Goal: Task Accomplishment & Management: Complete application form

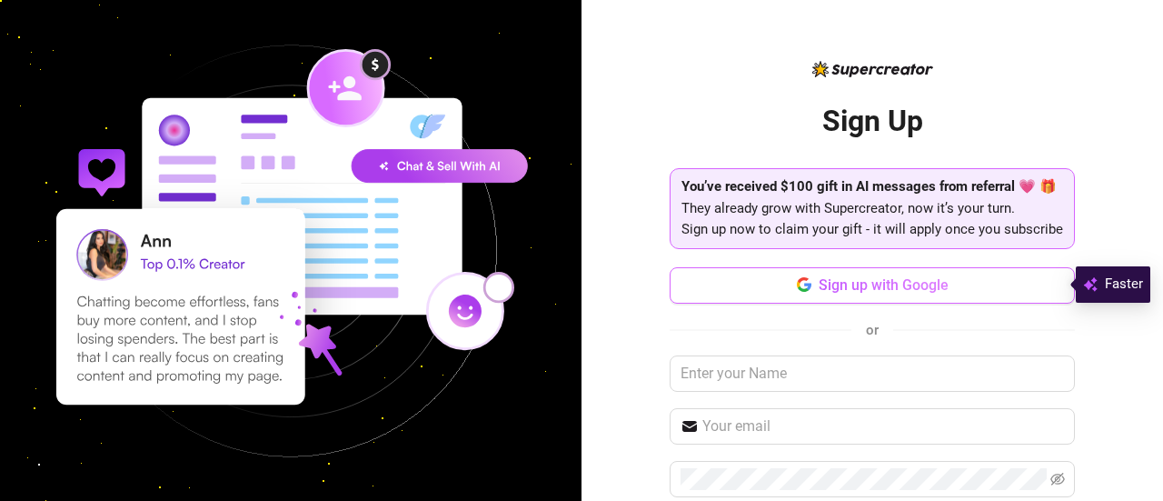
click at [806, 295] on button "Sign up with Google" at bounding box center [872, 285] width 405 height 36
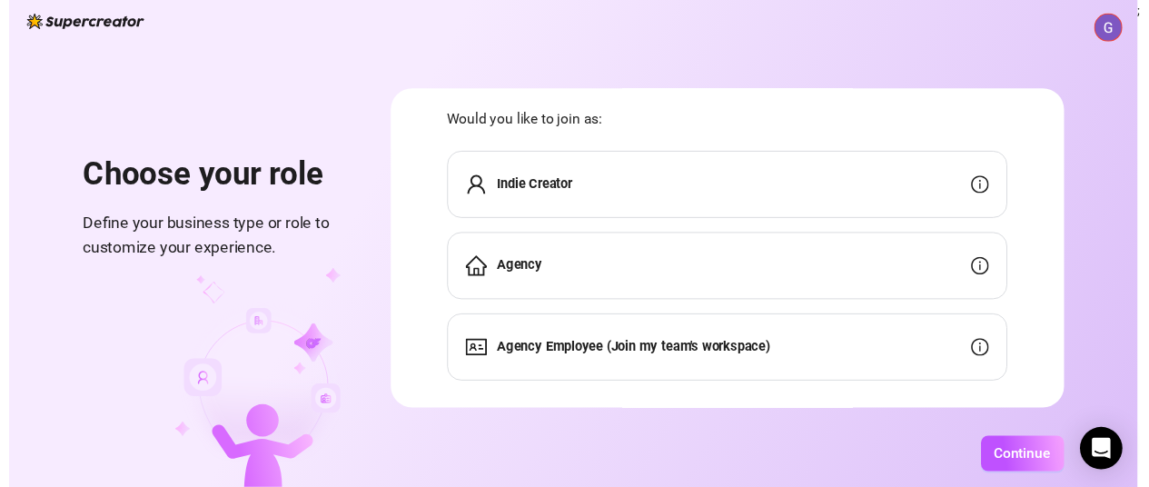
scroll to position [69, 0]
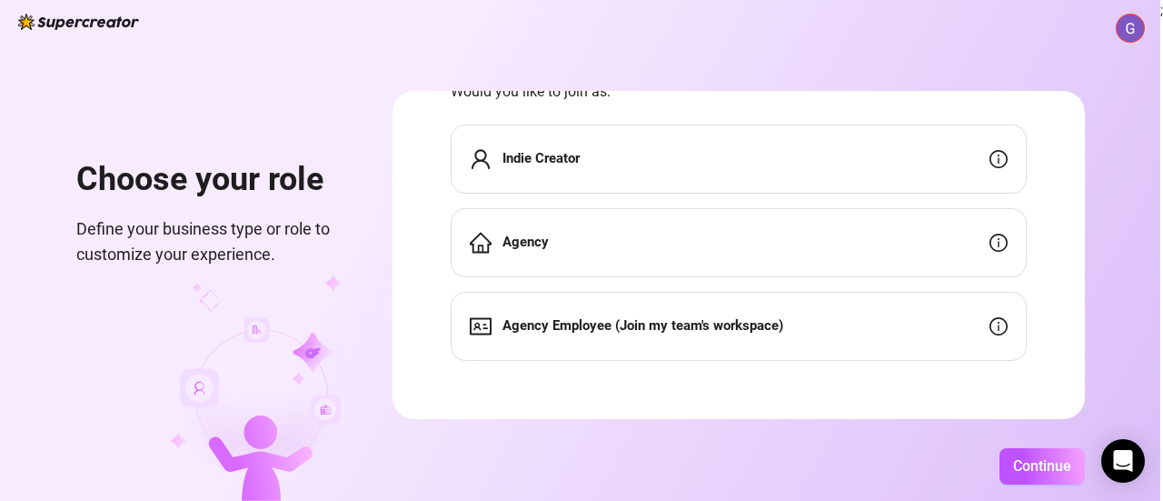
click at [616, 167] on div "Indie Creator" at bounding box center [739, 158] width 576 height 69
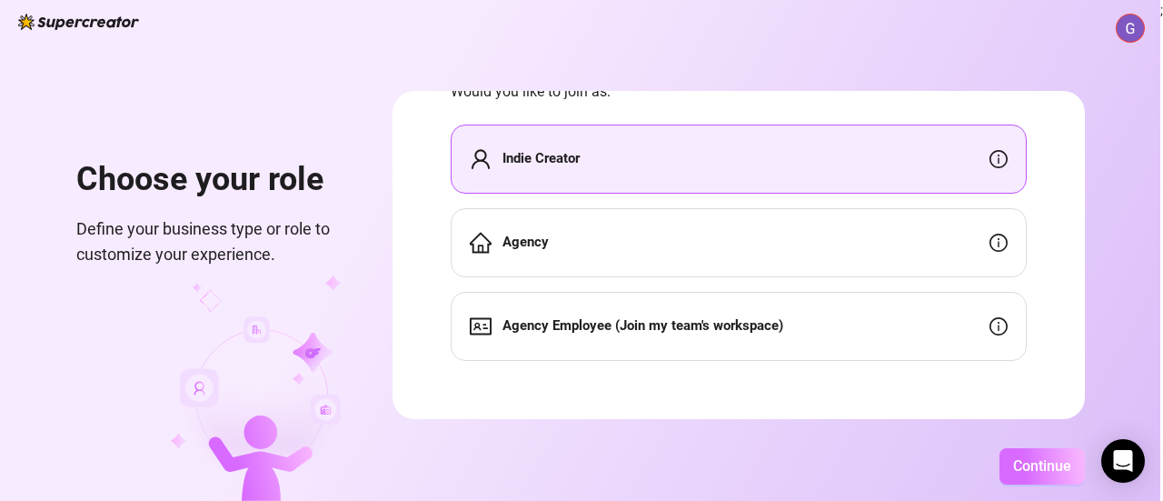
click at [1054, 451] on button "Continue" at bounding box center [1041, 466] width 85 height 36
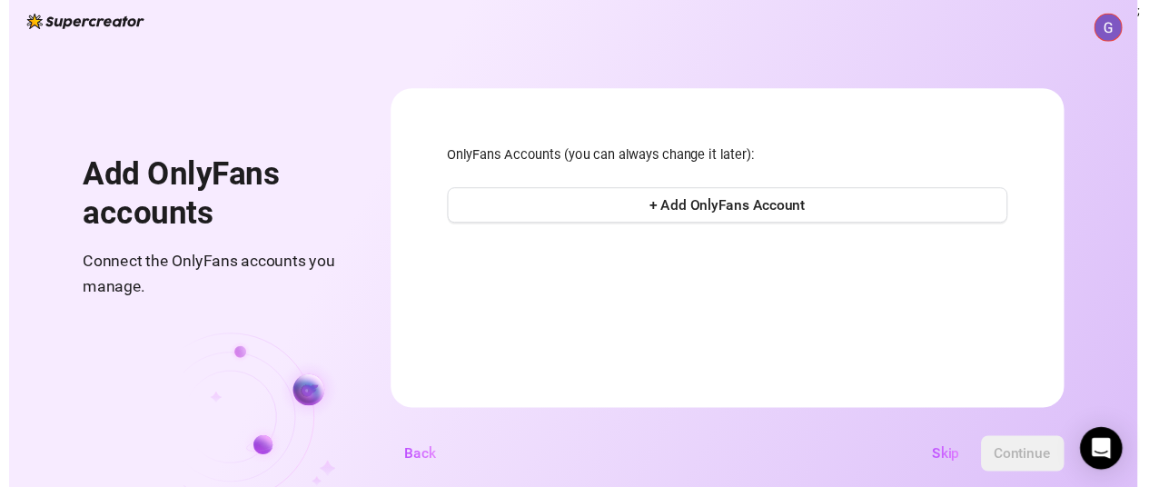
scroll to position [0, 0]
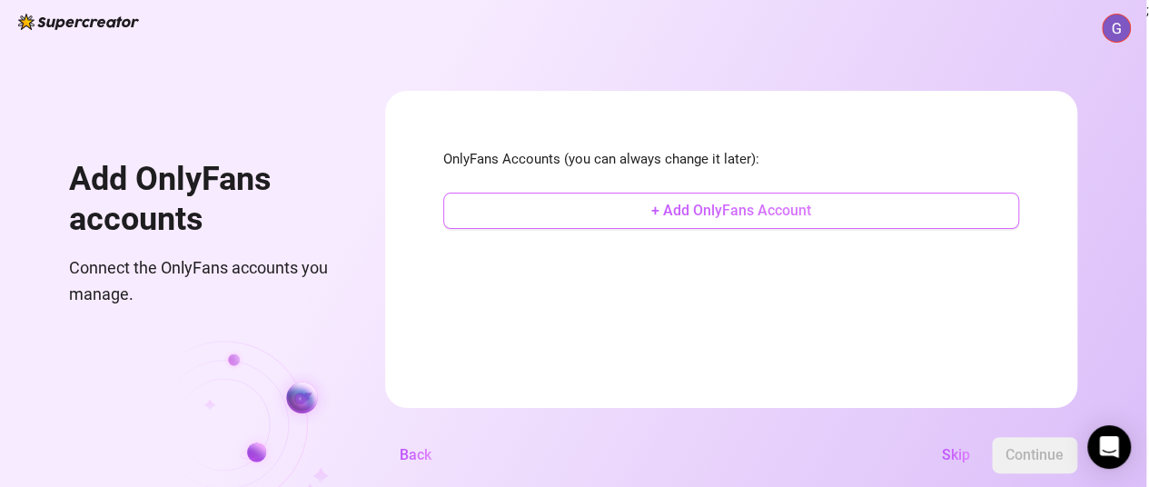
click at [740, 216] on span "+ Add OnlyFans Account" at bounding box center [731, 210] width 160 height 17
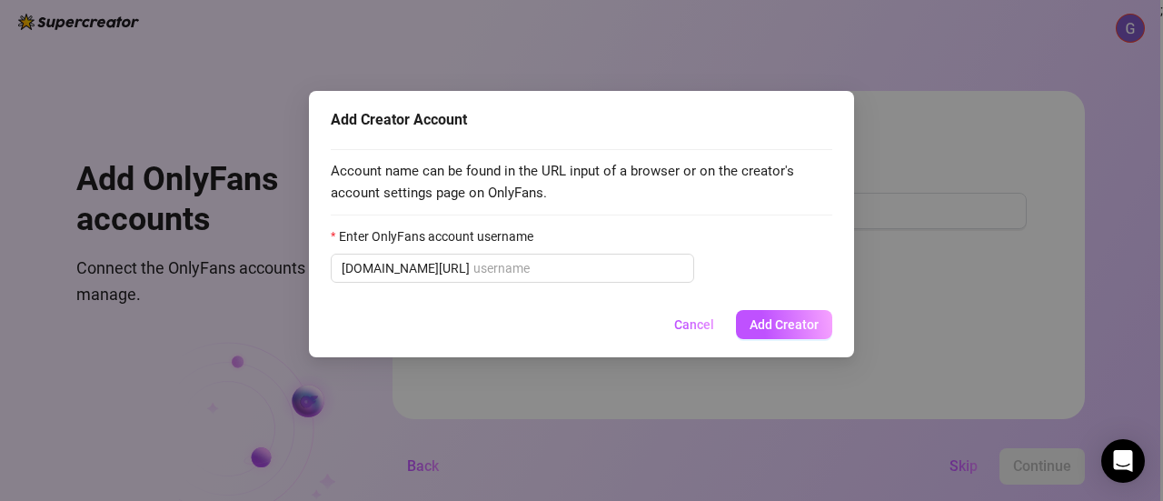
click at [712, 326] on span "Cancel" at bounding box center [694, 324] width 40 height 15
click at [712, 326] on div "Add Creator Account Account name can be found in the URL input of a browser or …" at bounding box center [581, 250] width 1163 height 501
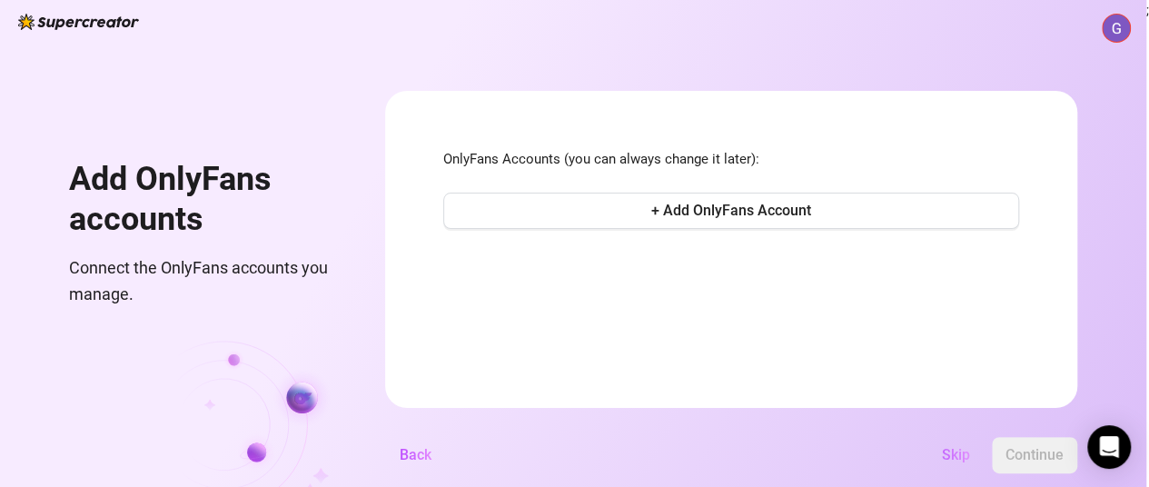
click at [956, 463] on span "Skip" at bounding box center [956, 454] width 28 height 17
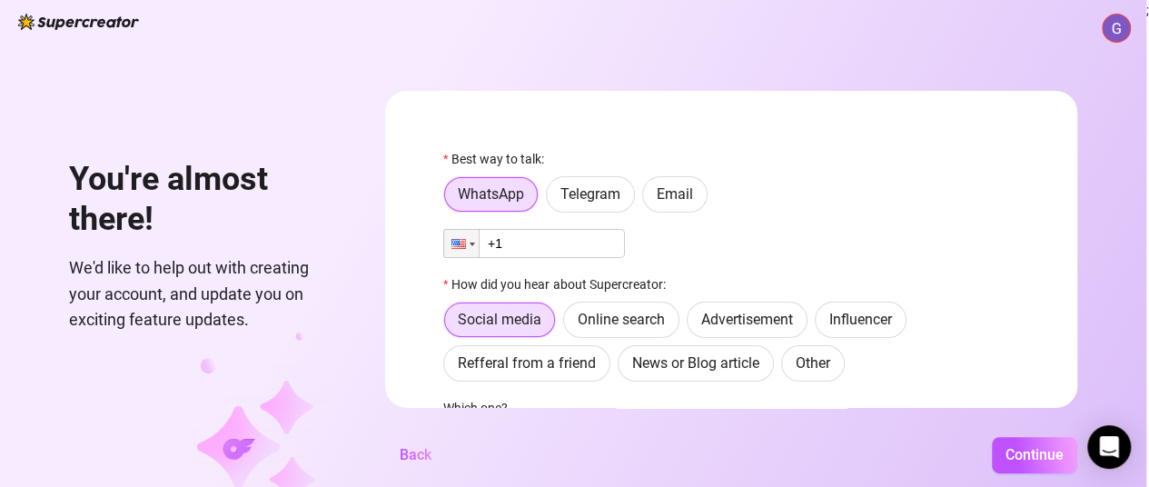
click at [567, 261] on div "Best way to talk: WhatsApp Telegram Email Phone +1 How did you hear about Super…" at bounding box center [731, 382] width 576 height 467
click at [566, 255] on input "+1" at bounding box center [534, 243] width 182 height 29
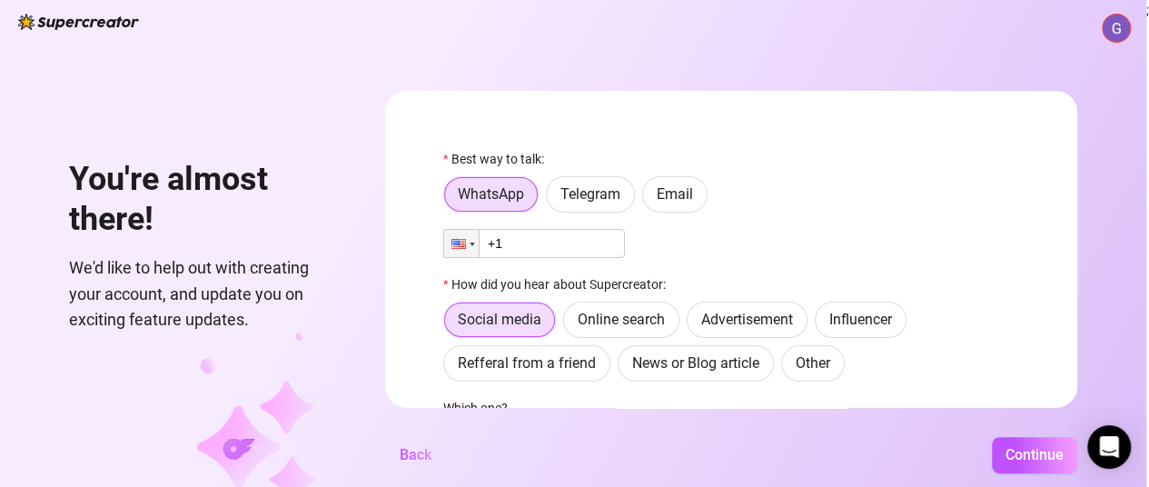
click at [566, 255] on input "+1" at bounding box center [534, 243] width 182 height 29
click at [551, 234] on input "+1" at bounding box center [534, 243] width 182 height 29
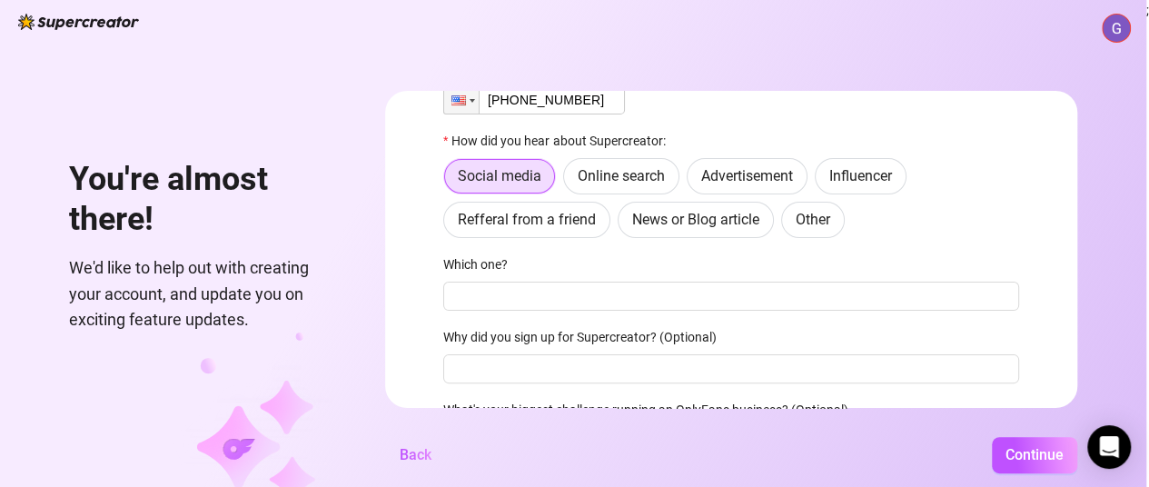
scroll to position [182, 0]
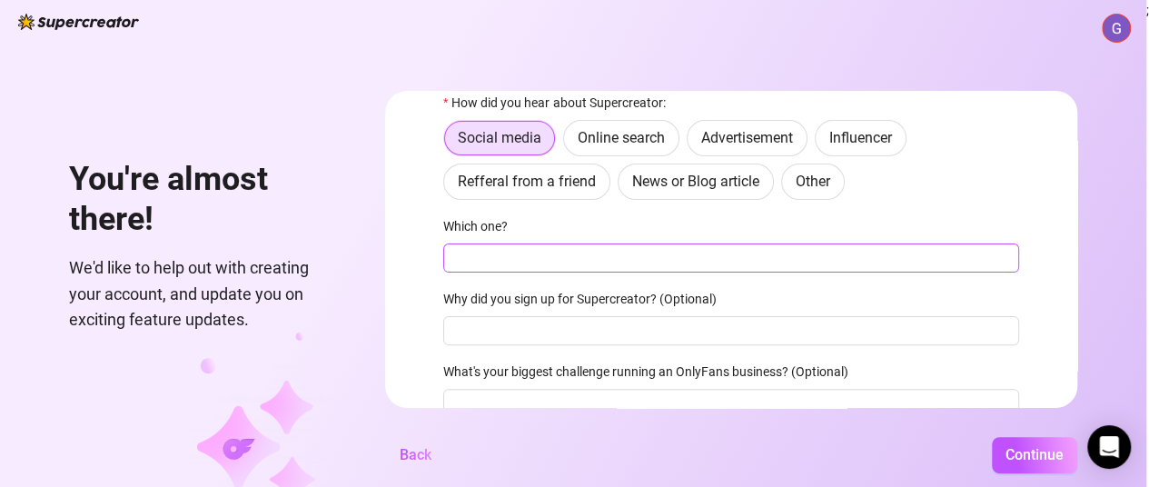
type input "[PHONE_NUMBER]"
click at [614, 262] on input "Which one?" at bounding box center [731, 257] width 576 height 29
click at [671, 262] on input "Which one?" at bounding box center [731, 257] width 576 height 29
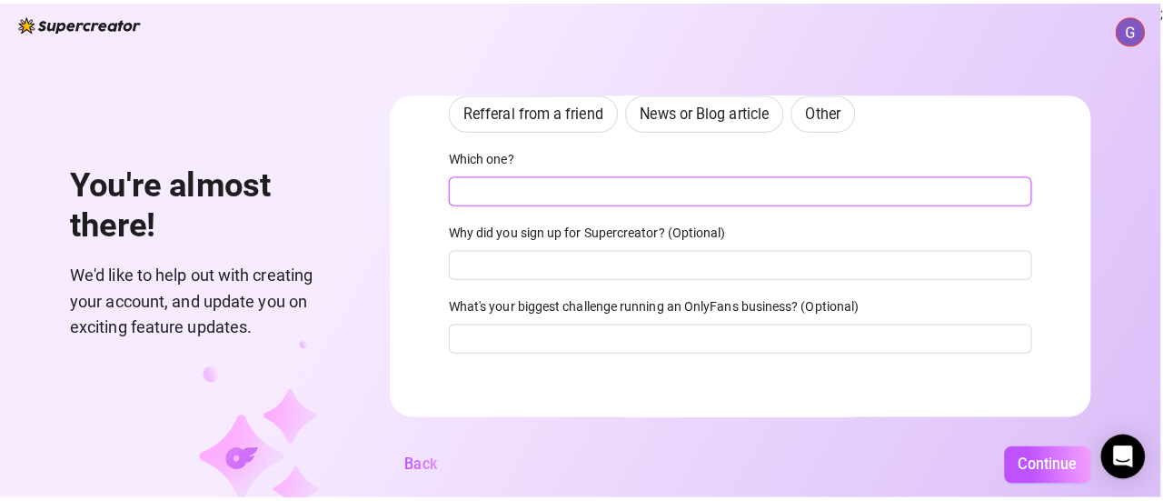
scroll to position [254, 0]
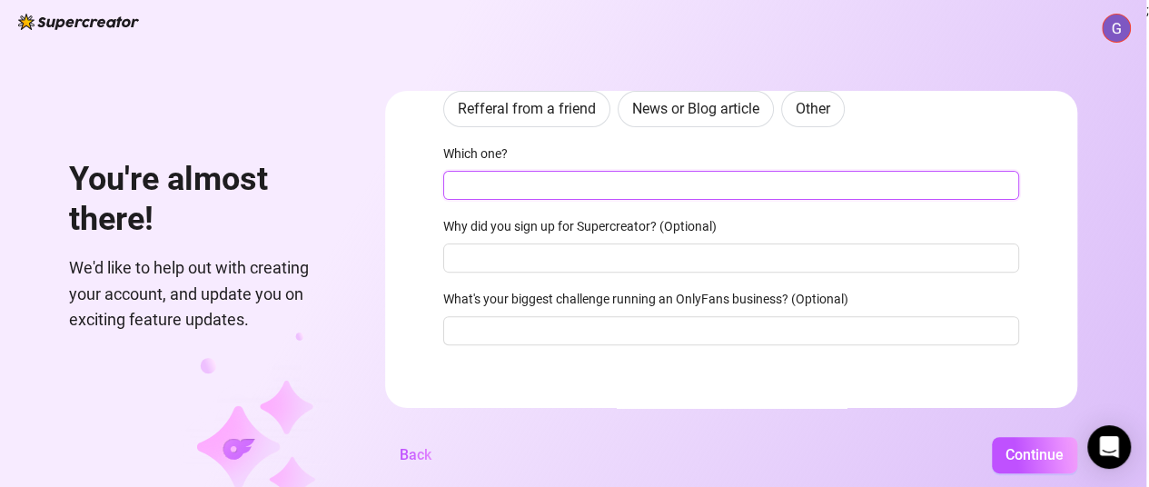
click at [638, 185] on input "Which one?" at bounding box center [731, 185] width 576 height 29
click at [536, 186] on input "Which one?" at bounding box center [731, 185] width 576 height 29
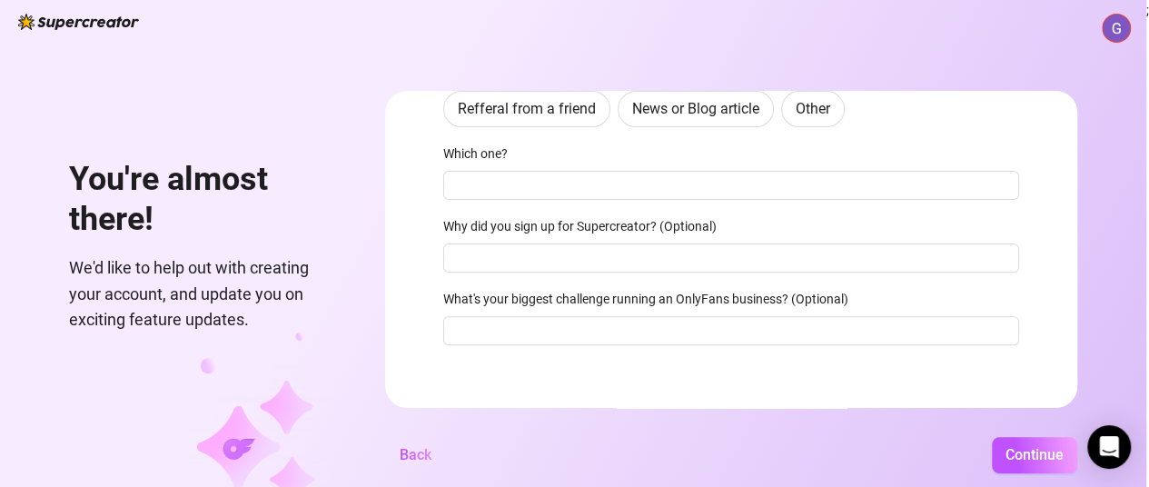
click at [279, 426] on img at bounding box center [256, 442] width 171 height 218
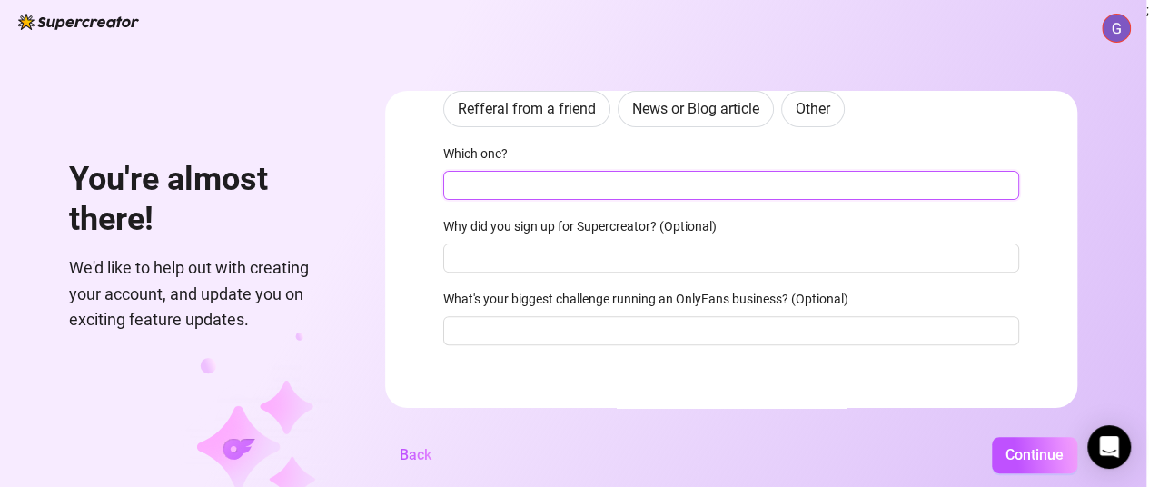
click at [573, 190] on input "Which one?" at bounding box center [731, 185] width 576 height 29
click at [645, 183] on input "Which one?" at bounding box center [731, 185] width 576 height 29
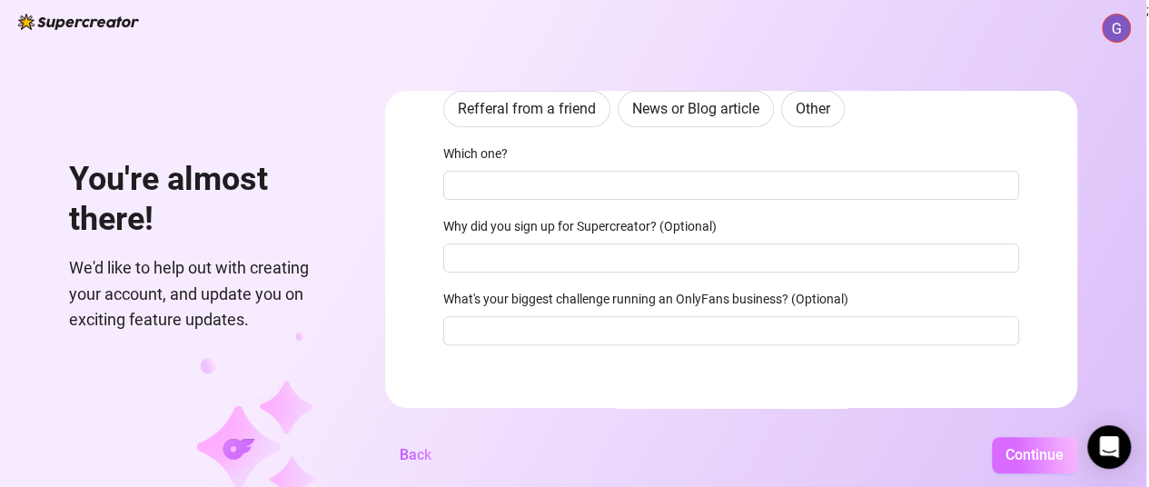
click at [1021, 463] on span "Continue" at bounding box center [1035, 454] width 58 height 17
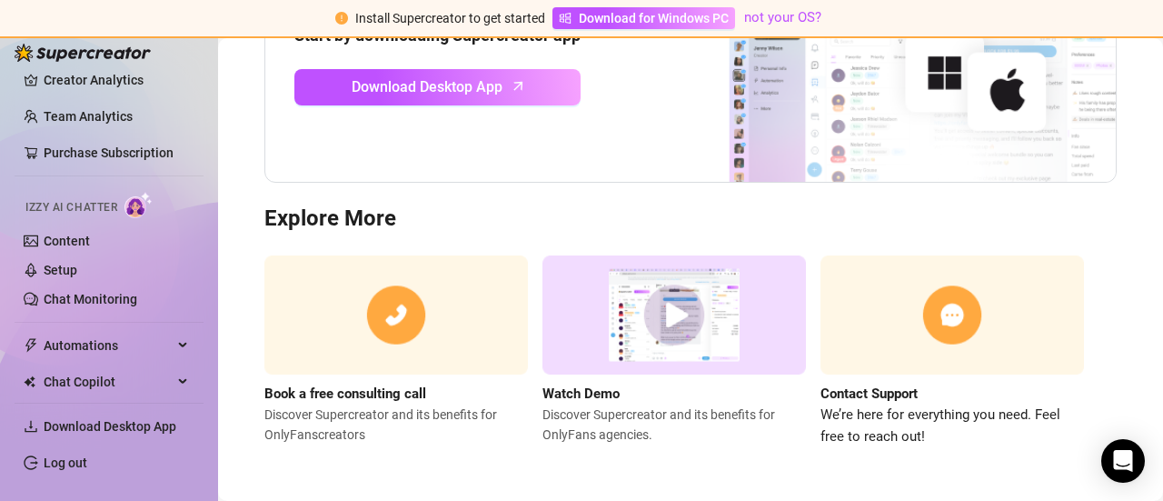
scroll to position [139, 0]
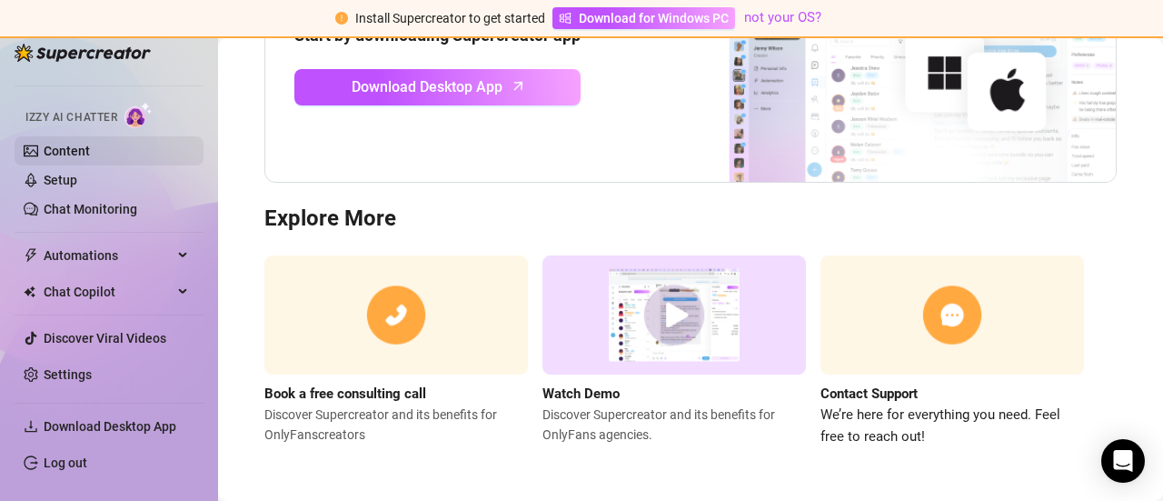
click at [71, 152] on link "Content" at bounding box center [67, 151] width 46 height 15
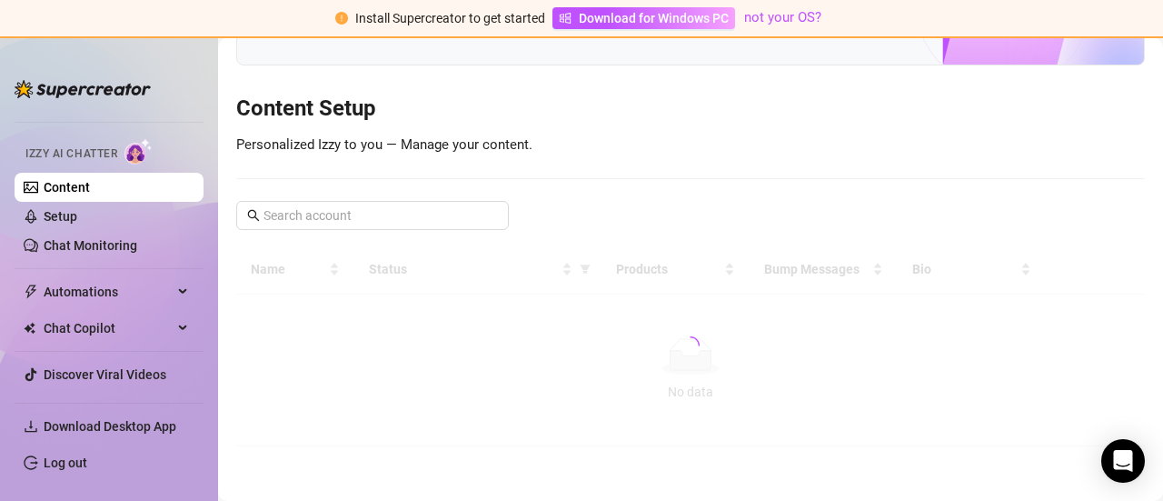
scroll to position [171, 0]
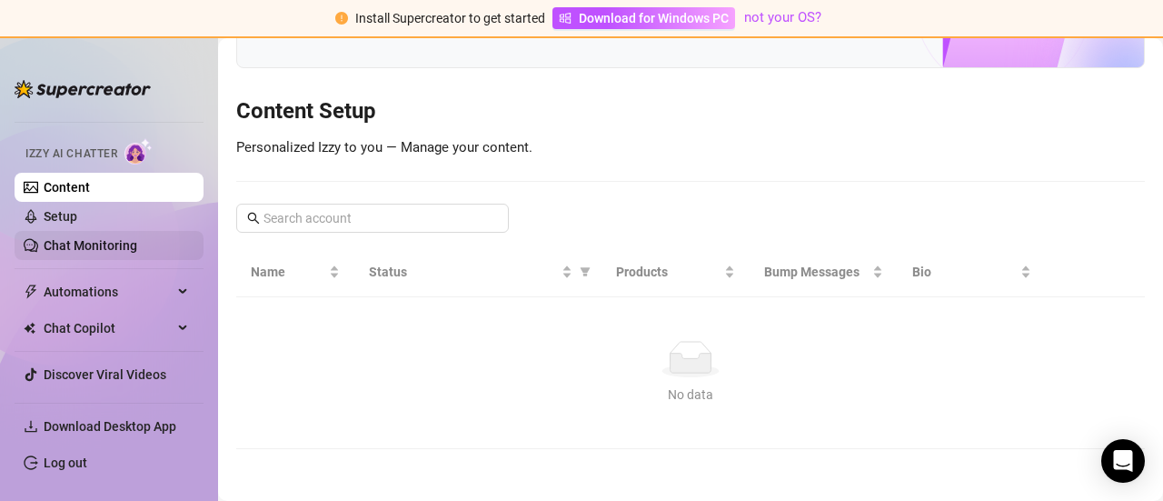
click at [100, 248] on link "Chat Monitoring" at bounding box center [91, 245] width 94 height 15
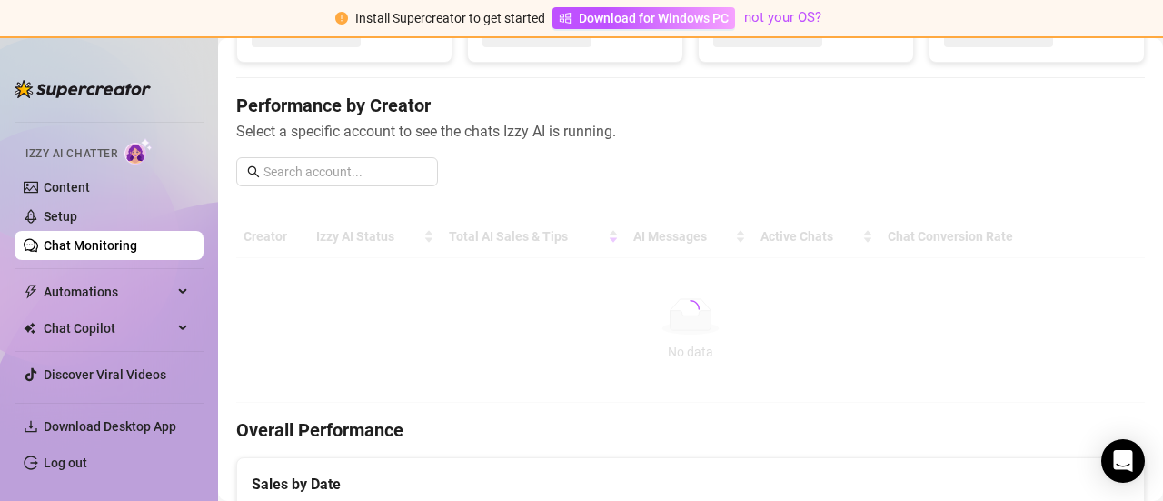
scroll to position [285, 0]
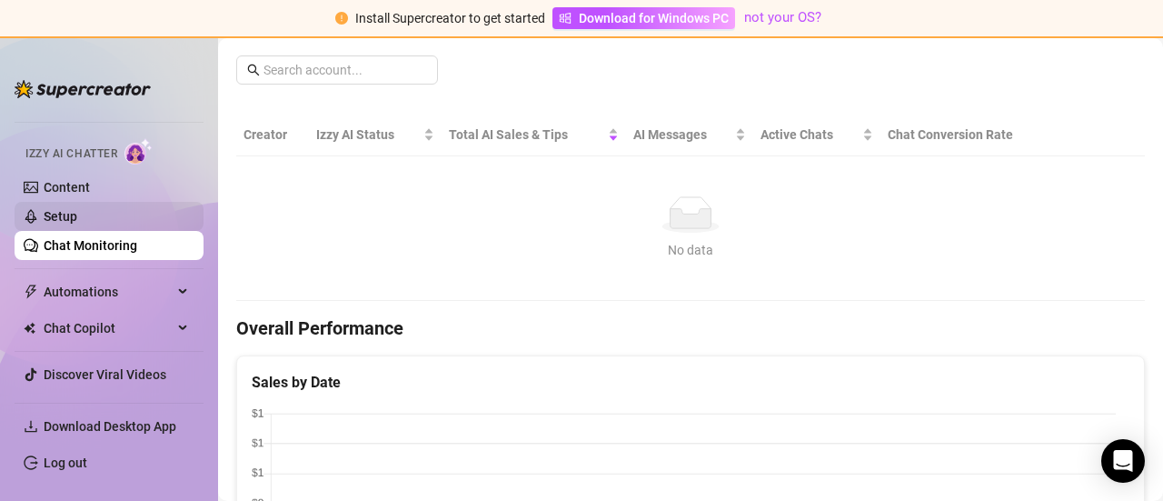
click at [77, 212] on link "Setup" at bounding box center [61, 216] width 34 height 15
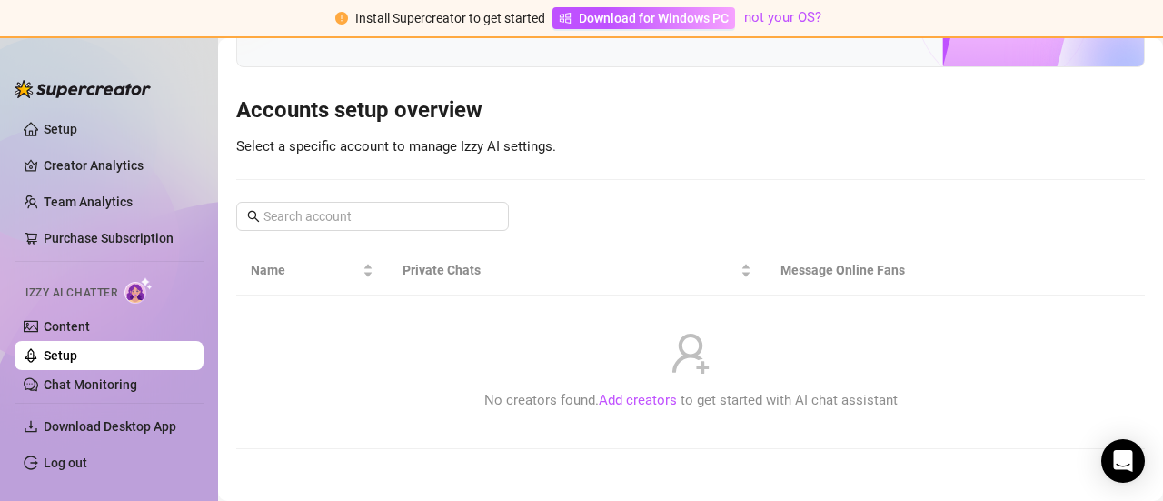
click at [77, 136] on link "Setup" at bounding box center [61, 129] width 34 height 15
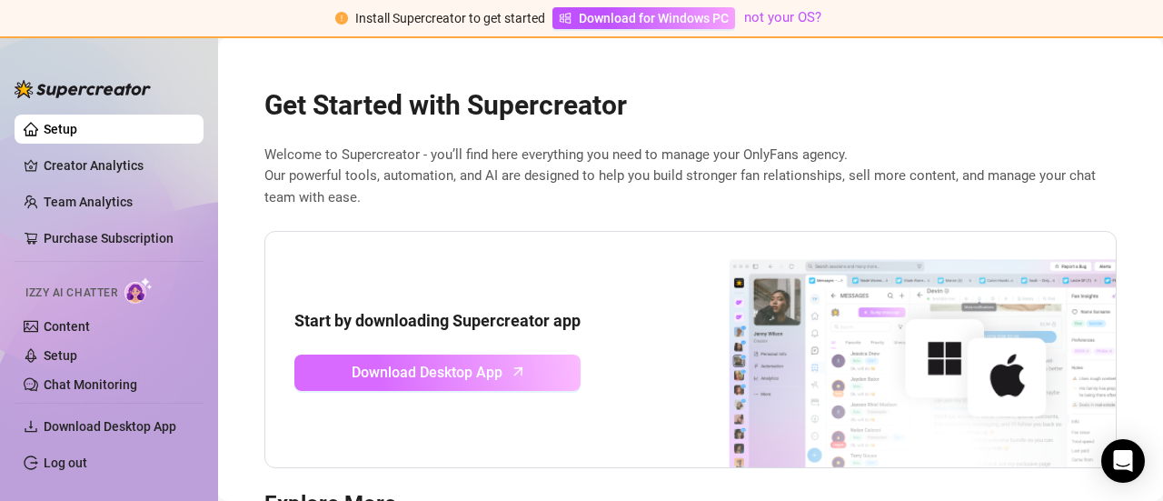
click at [531, 372] on link "Download Desktop App" at bounding box center [437, 372] width 286 height 36
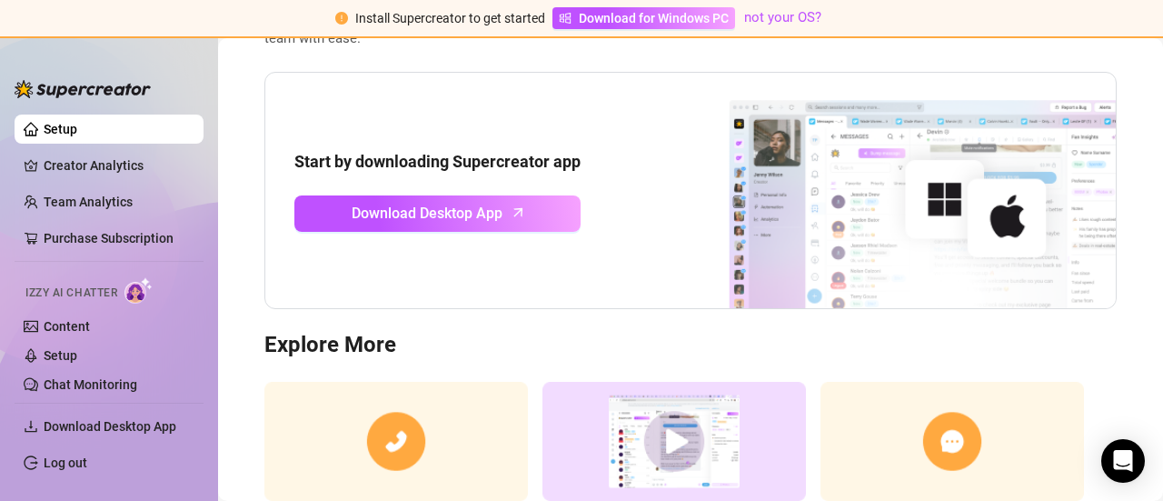
scroll to position [285, 0]
